Goal: Task Accomplishment & Management: Manage account settings

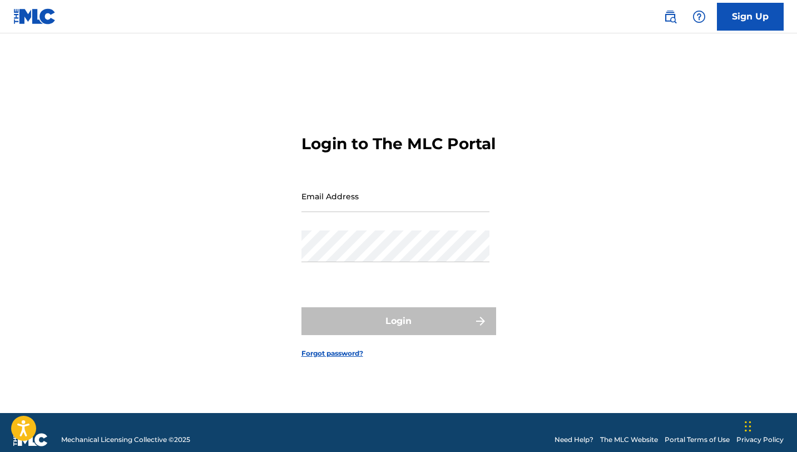
click at [383, 211] on input "Email Address" at bounding box center [396, 196] width 188 height 32
type input "[EMAIL_ADDRESS][DOMAIN_NAME]"
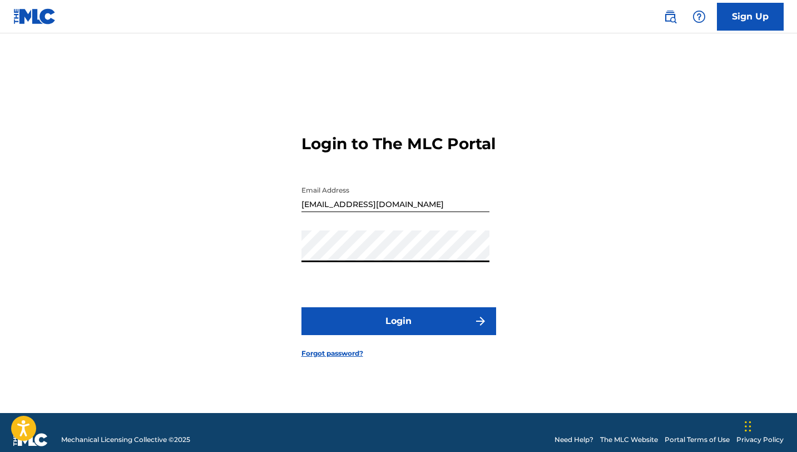
click at [302, 307] on button "Login" at bounding box center [399, 321] width 195 height 28
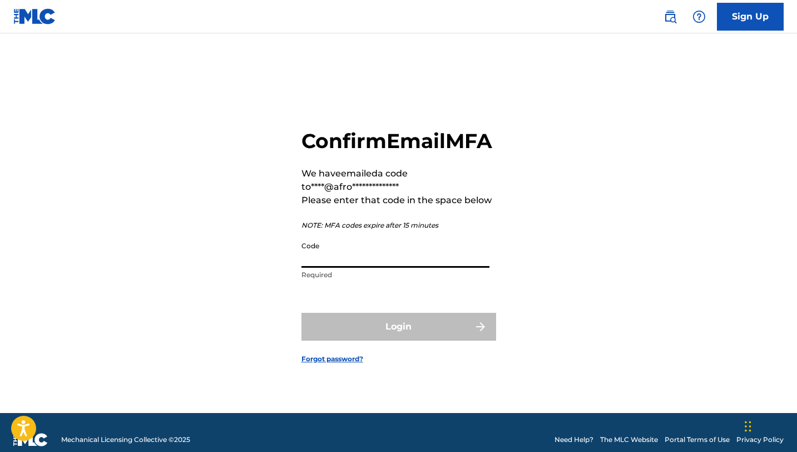
click at [443, 267] on input "Code" at bounding box center [396, 252] width 188 height 32
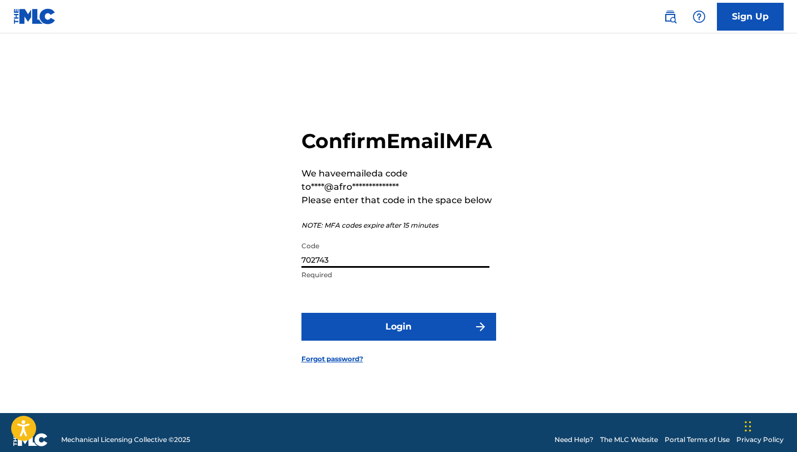
type input "702743"
click at [302, 313] on button "Login" at bounding box center [399, 327] width 195 height 28
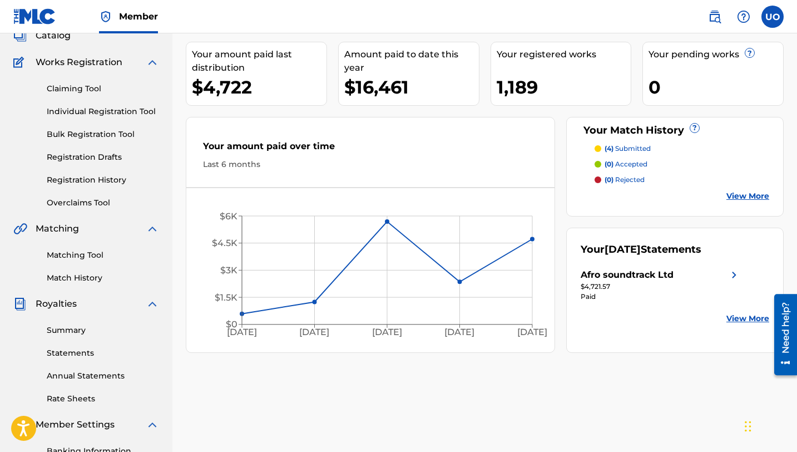
scroll to position [88, 0]
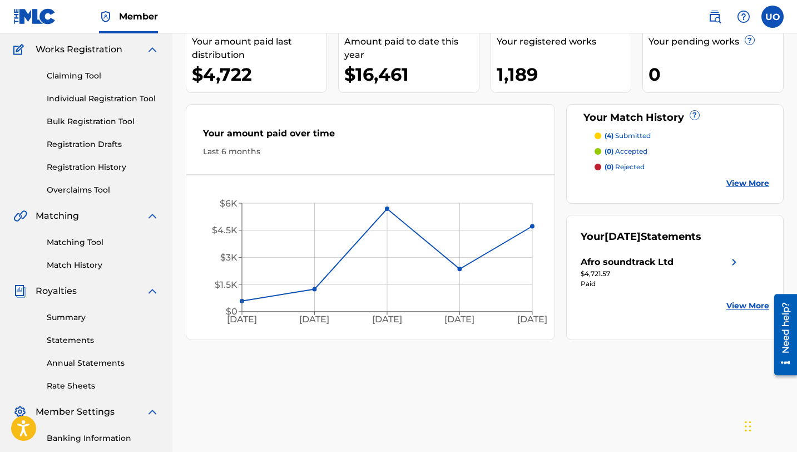
click at [70, 315] on link "Summary" at bounding box center [103, 318] width 112 height 12
